Goal: Feedback & Contribution: Submit feedback/report problem

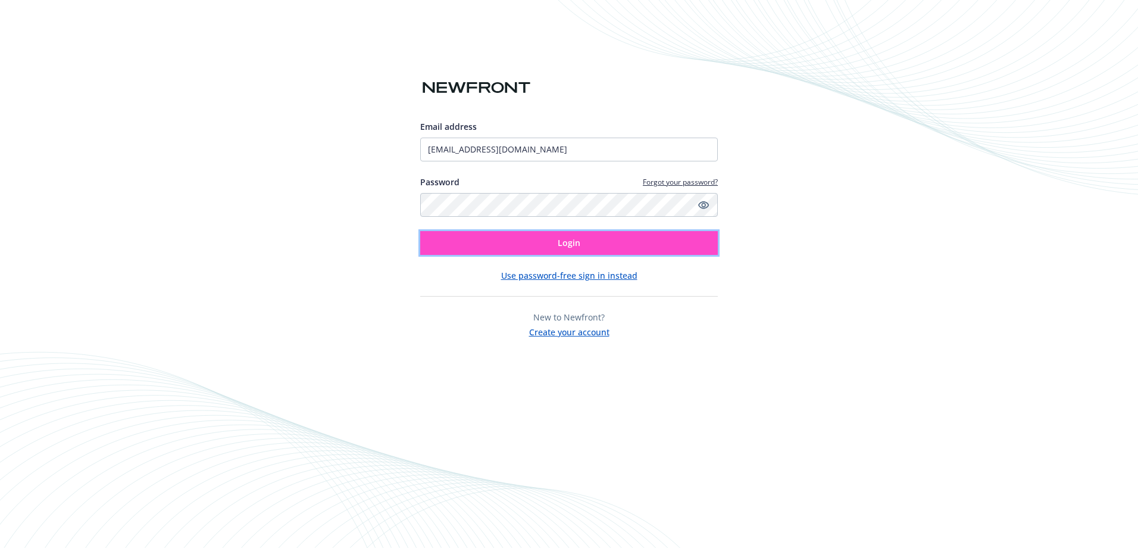
click at [580, 240] on span "Login" at bounding box center [569, 242] width 23 height 11
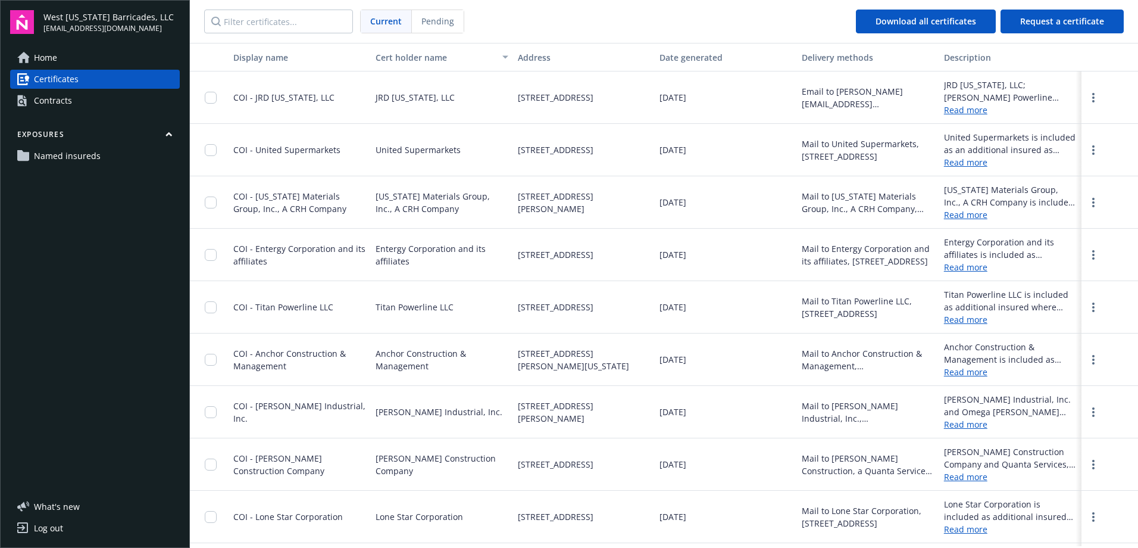
click at [64, 96] on div "Contracts" at bounding box center [53, 100] width 38 height 19
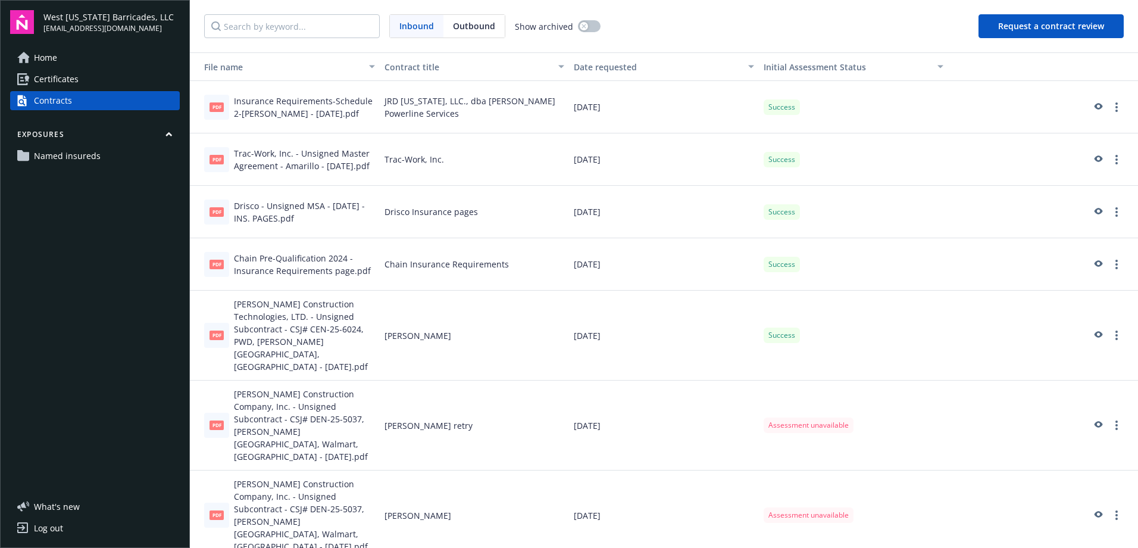
click at [1015, 27] on button "Request a contract review" at bounding box center [1051, 26] width 145 height 24
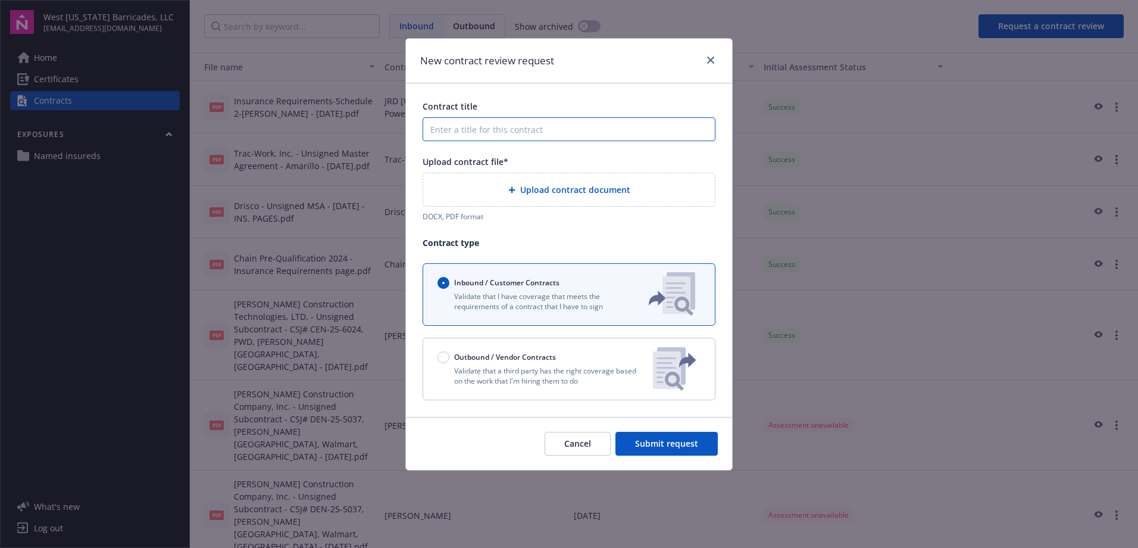
drag, startPoint x: 582, startPoint y: 135, endPoint x: 588, endPoint y: 130, distance: 8.1
click at [582, 135] on input "Contract title" at bounding box center [569, 129] width 293 height 24
type input "d"
type input "Dean Word"
click at [604, 184] on span "Upload contract document" at bounding box center [575, 189] width 110 height 13
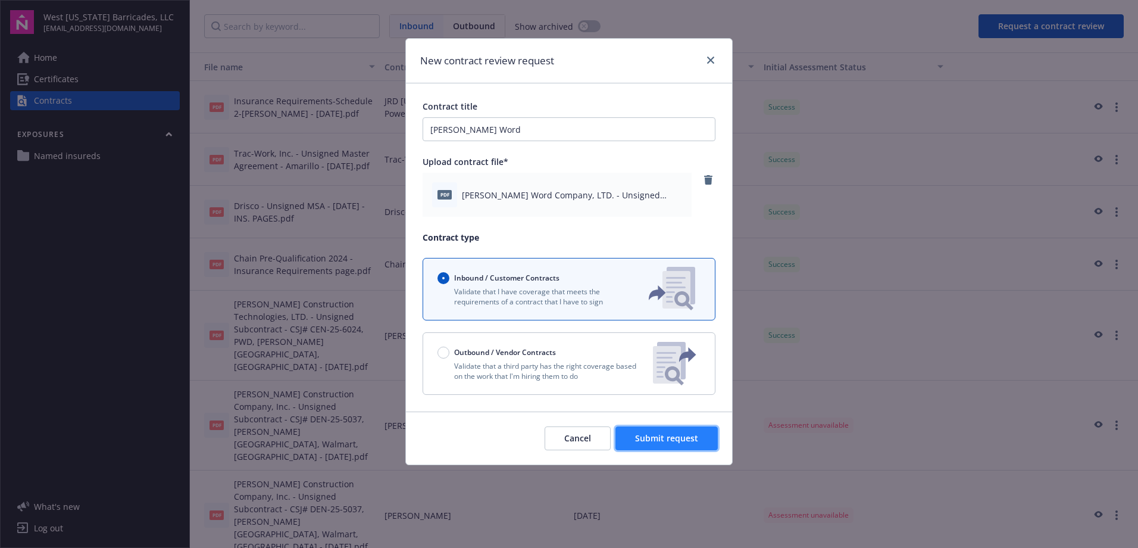
click at [690, 437] on span "Submit request" at bounding box center [666, 437] width 63 height 11
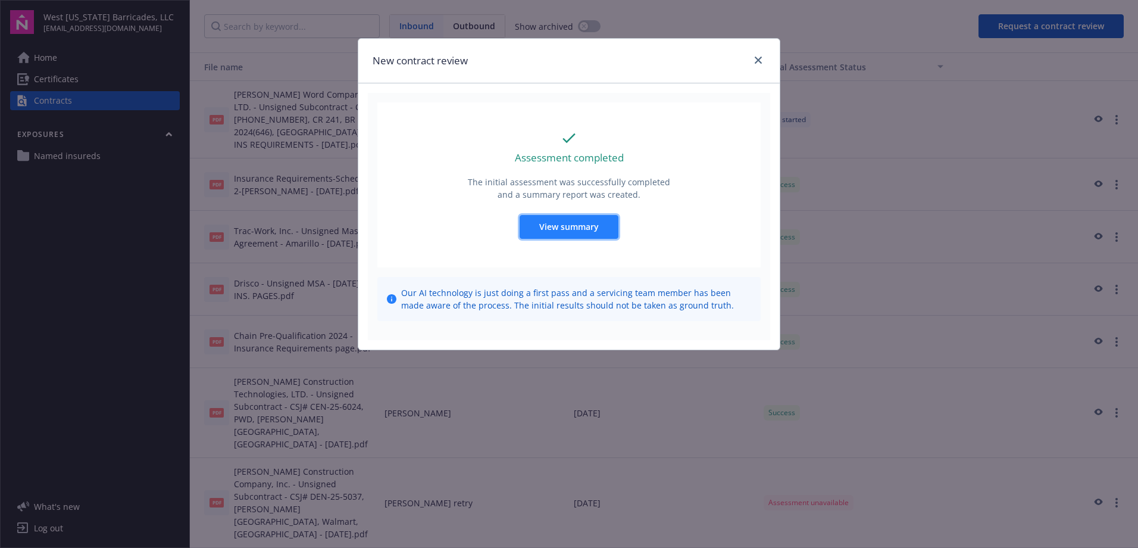
click at [597, 232] on span "View summary" at bounding box center [569, 226] width 60 height 11
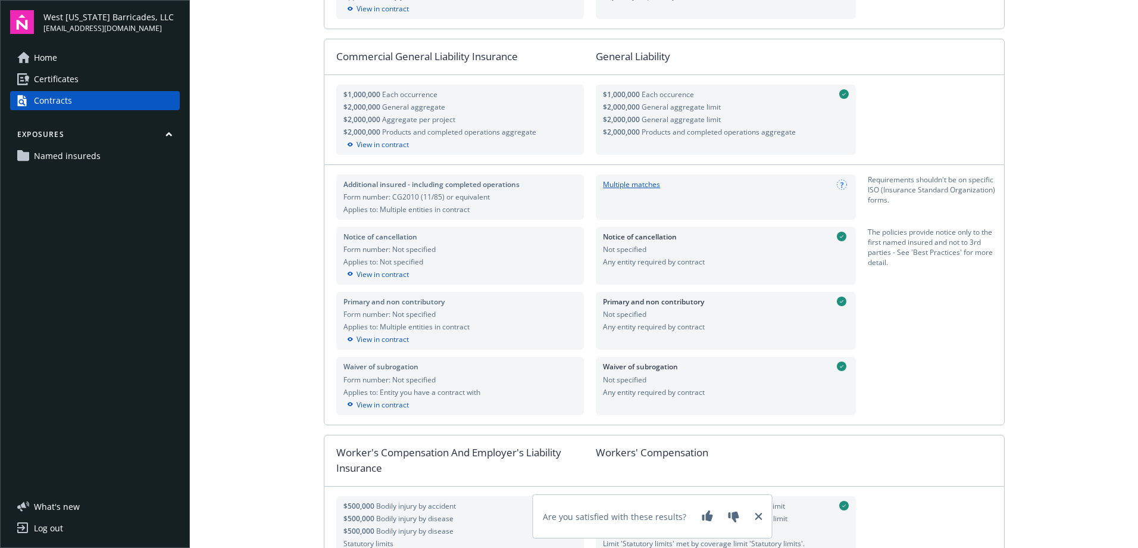
scroll to position [536, 0]
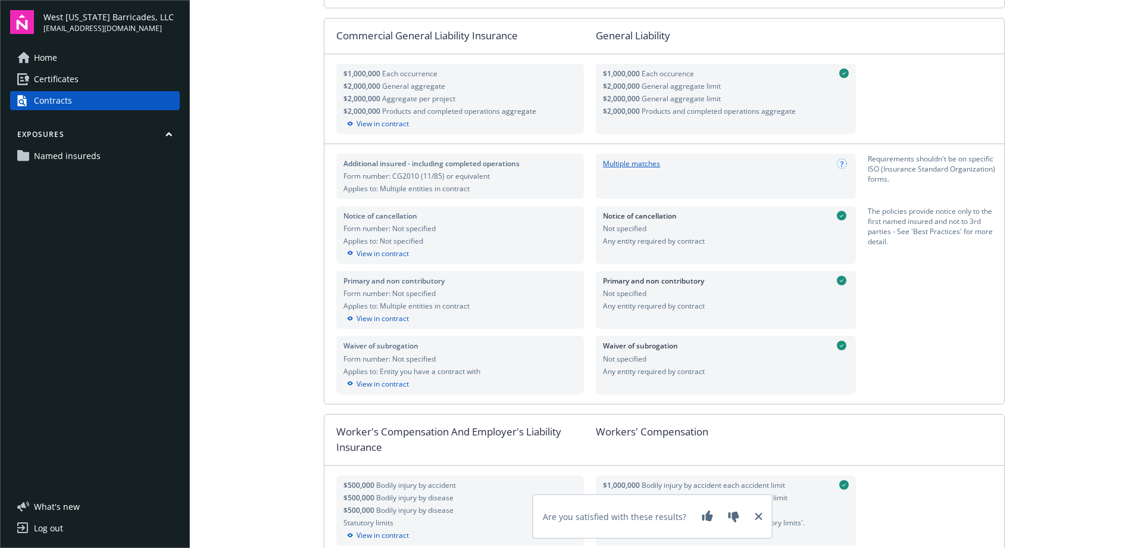
click at [634, 165] on link "Multiple matches" at bounding box center [631, 163] width 57 height 11
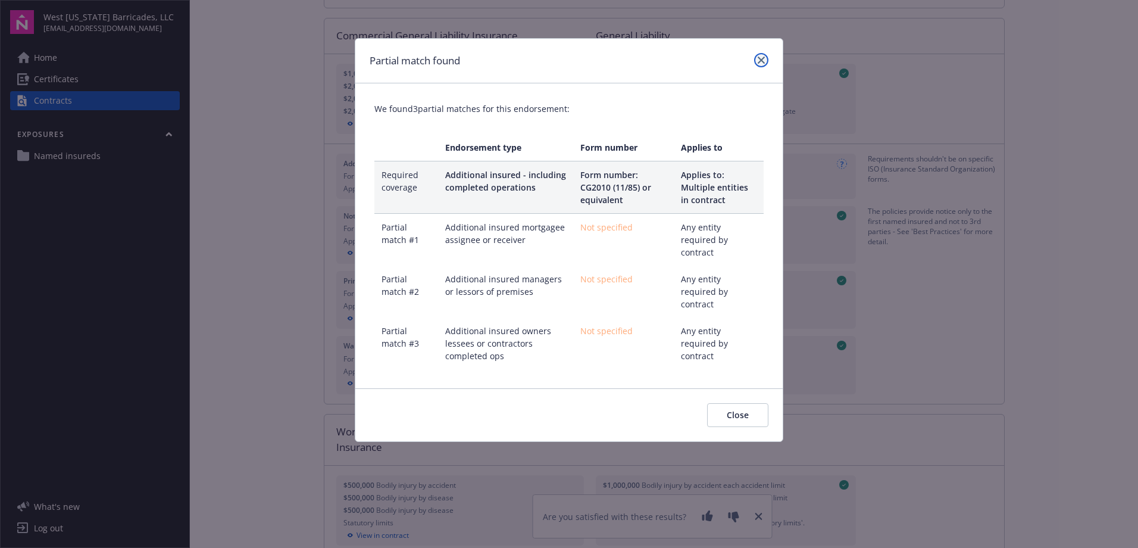
click at [760, 61] on icon "close" at bounding box center [761, 60] width 7 height 7
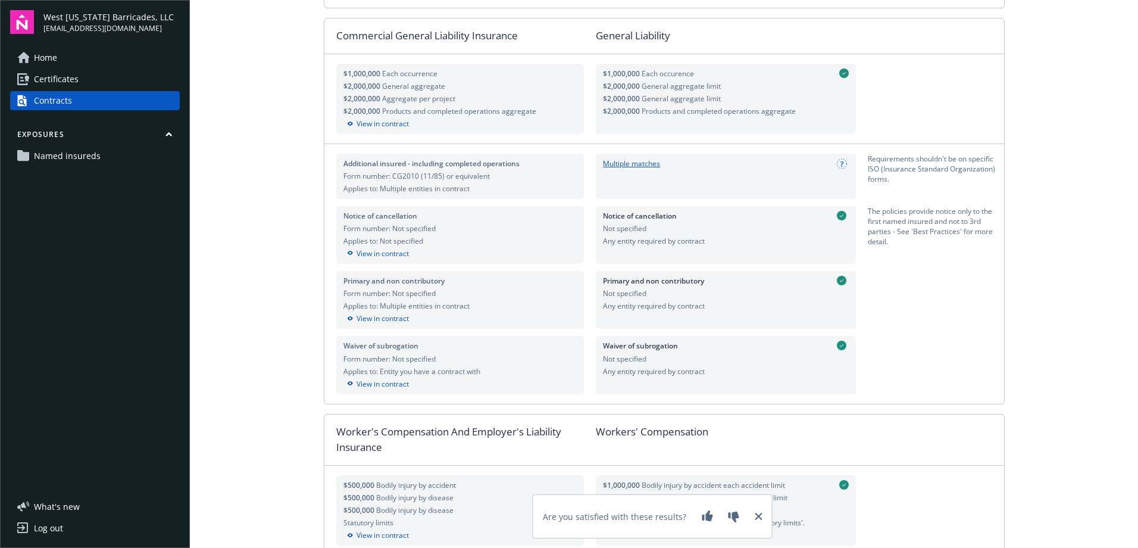
drag, startPoint x: 755, startPoint y: 516, endPoint x: 754, endPoint y: 490, distance: 25.6
click at [756, 516] on icon at bounding box center [759, 516] width 7 height 7
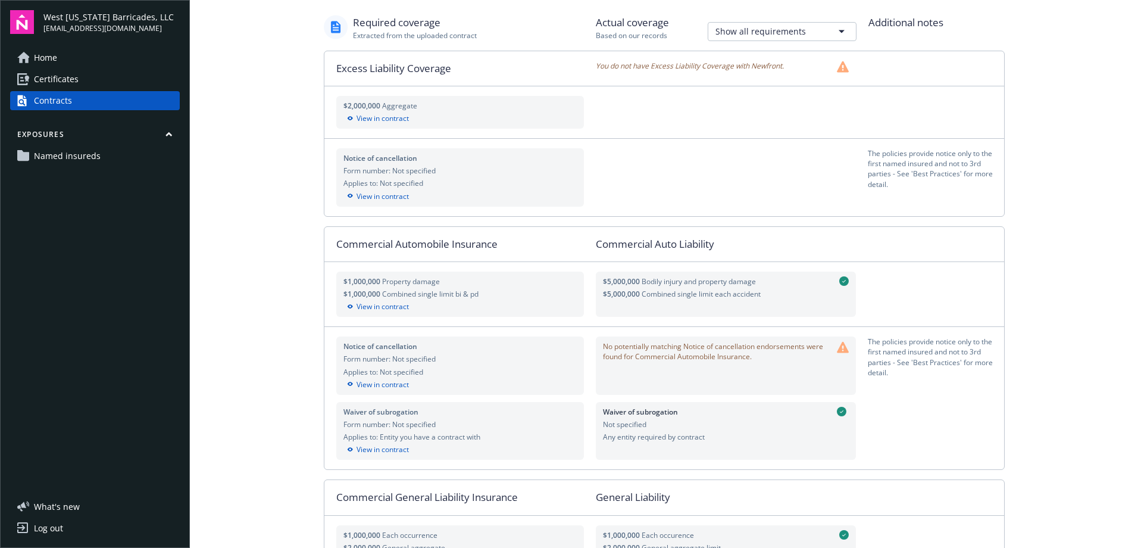
scroll to position [0, 0]
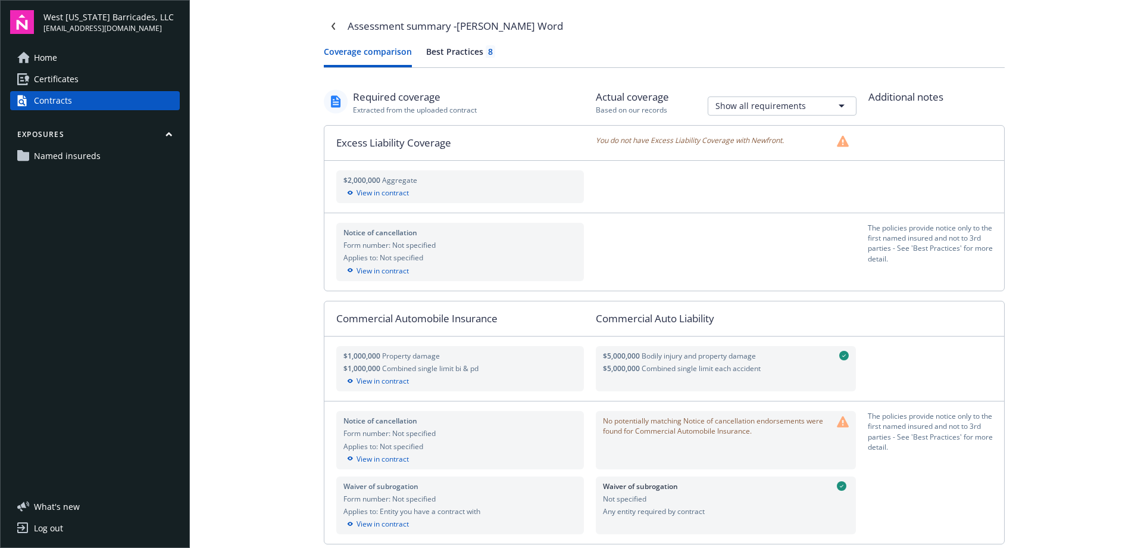
drag, startPoint x: 430, startPoint y: 50, endPoint x: 494, endPoint y: 106, distance: 85.3
click at [430, 50] on div "Best Practices 8" at bounding box center [460, 51] width 69 height 13
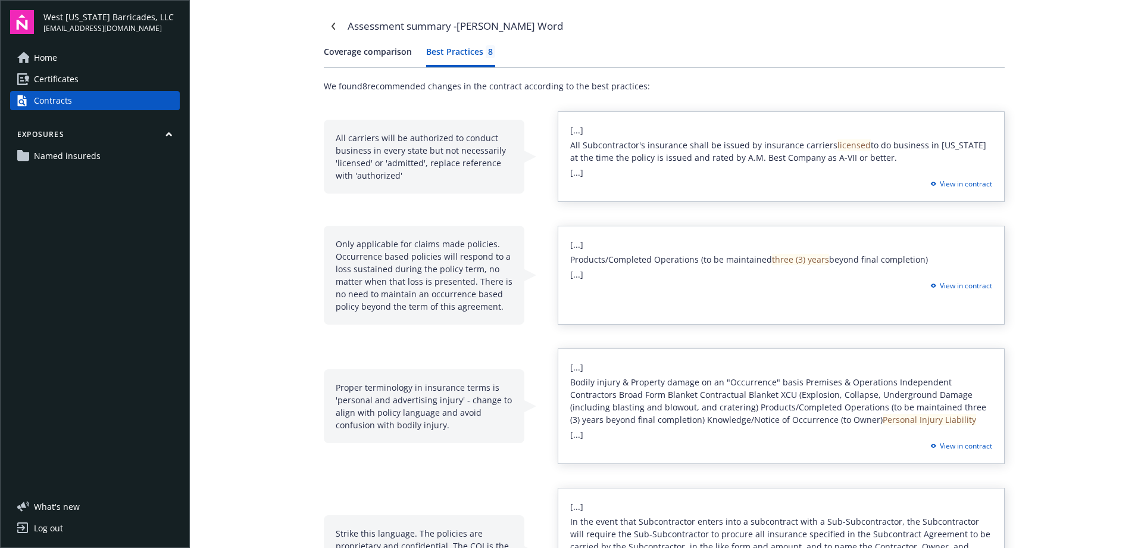
click at [375, 60] on button "Coverage comparison" at bounding box center [368, 56] width 88 height 22
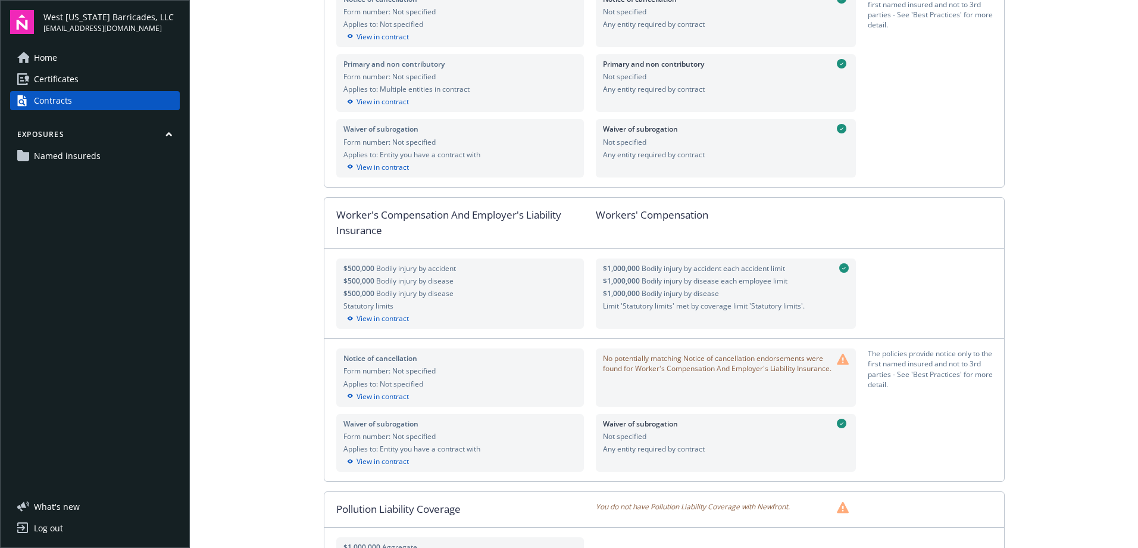
scroll to position [774, 0]
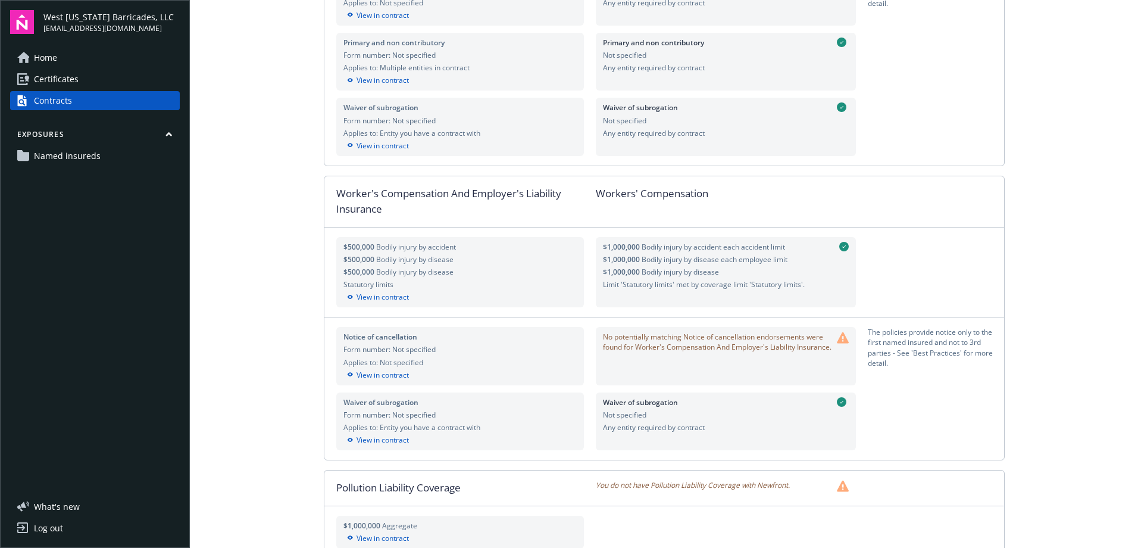
drag, startPoint x: 40, startPoint y: 531, endPoint x: 396, endPoint y: 67, distance: 584.8
click at [40, 531] on div "Log out" at bounding box center [48, 528] width 29 height 19
